Goal: Information Seeking & Learning: Learn about a topic

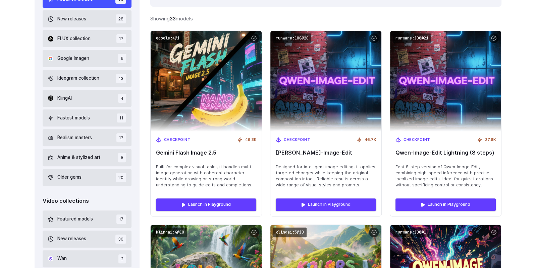
scroll to position [229, 0]
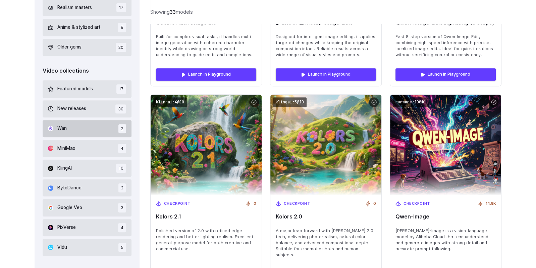
click at [85, 130] on button "Wan 2" at bounding box center [87, 128] width 89 height 17
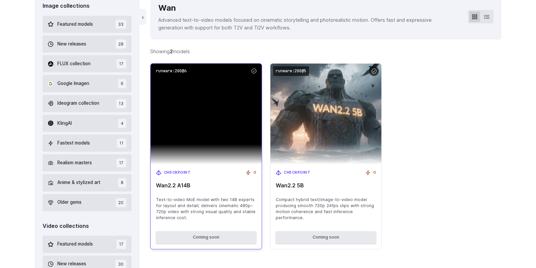
scroll to position [205, 0]
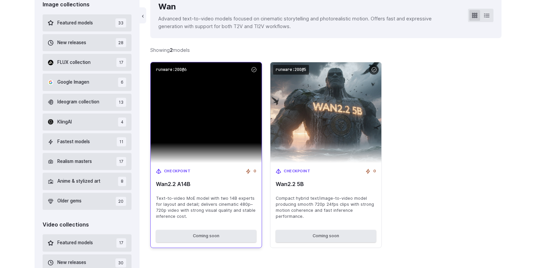
click at [174, 181] on span "Wan2.2 A14B" at bounding box center [206, 184] width 100 height 6
click at [174, 181] on div "Checkpoint 0 Wan2.2 A14B Text-to-video MoE model with two 14B experts for layou…" at bounding box center [205, 194] width 111 height 62
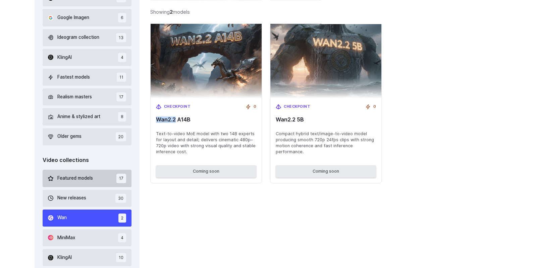
scroll to position [271, 0]
